Goal: Task Accomplishment & Management: Manage account settings

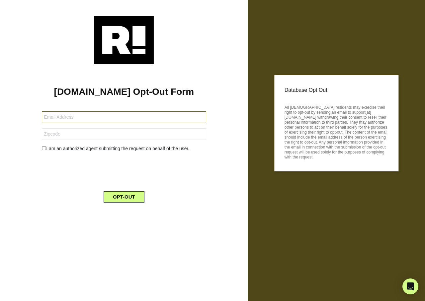
type input "[EMAIL_ADDRESS][DOMAIN_NAME]"
type input "91911"
type input "lauriejo911@icloud.com"
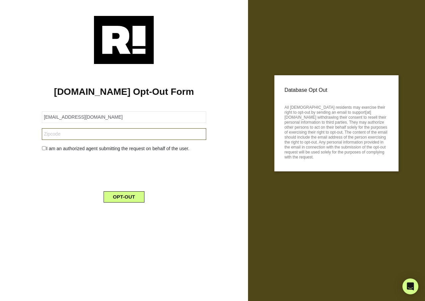
type input "98365"
